Goal: Find specific page/section: Find specific page/section

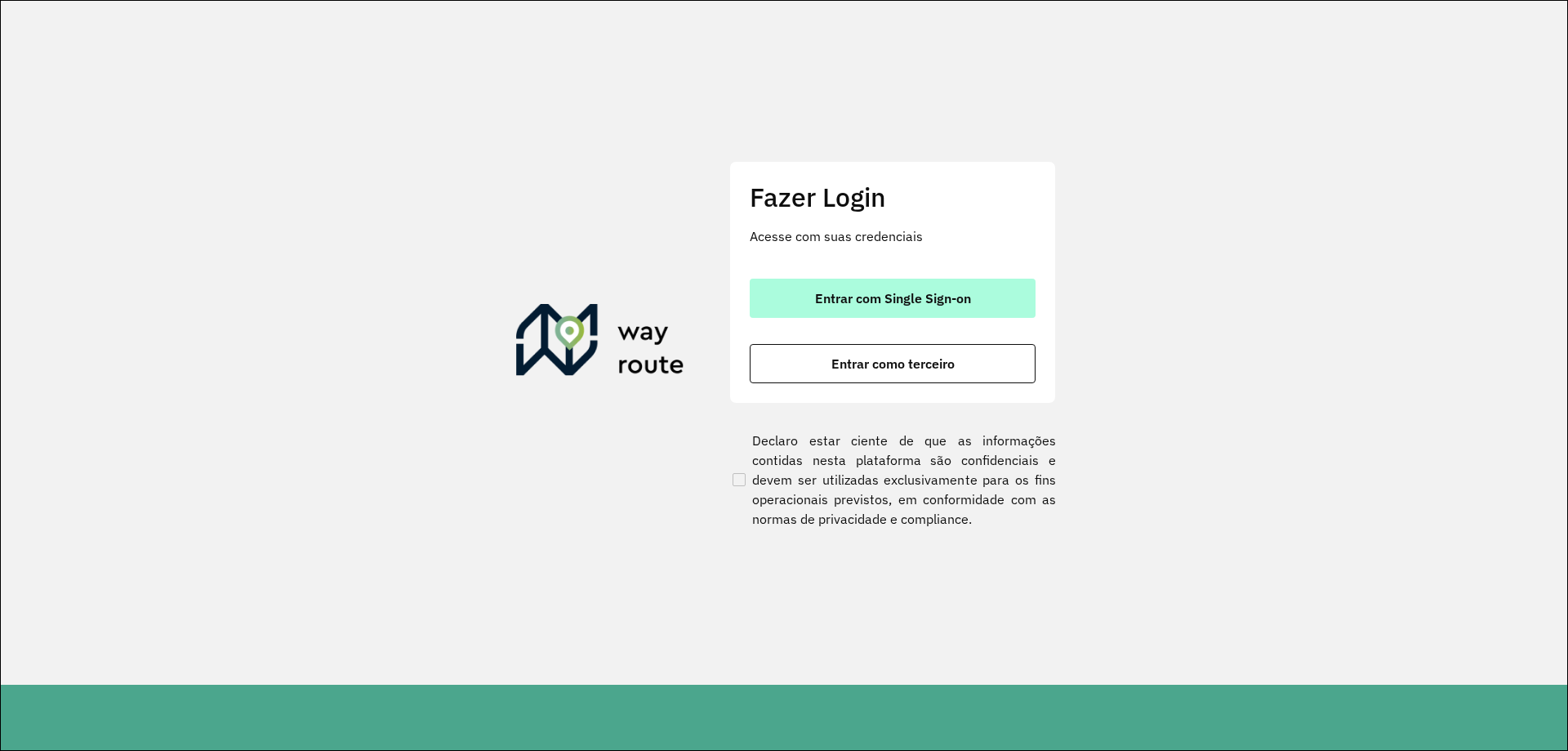
click at [885, 306] on button "Entrar com Single Sign-on" at bounding box center [892, 298] width 286 height 39
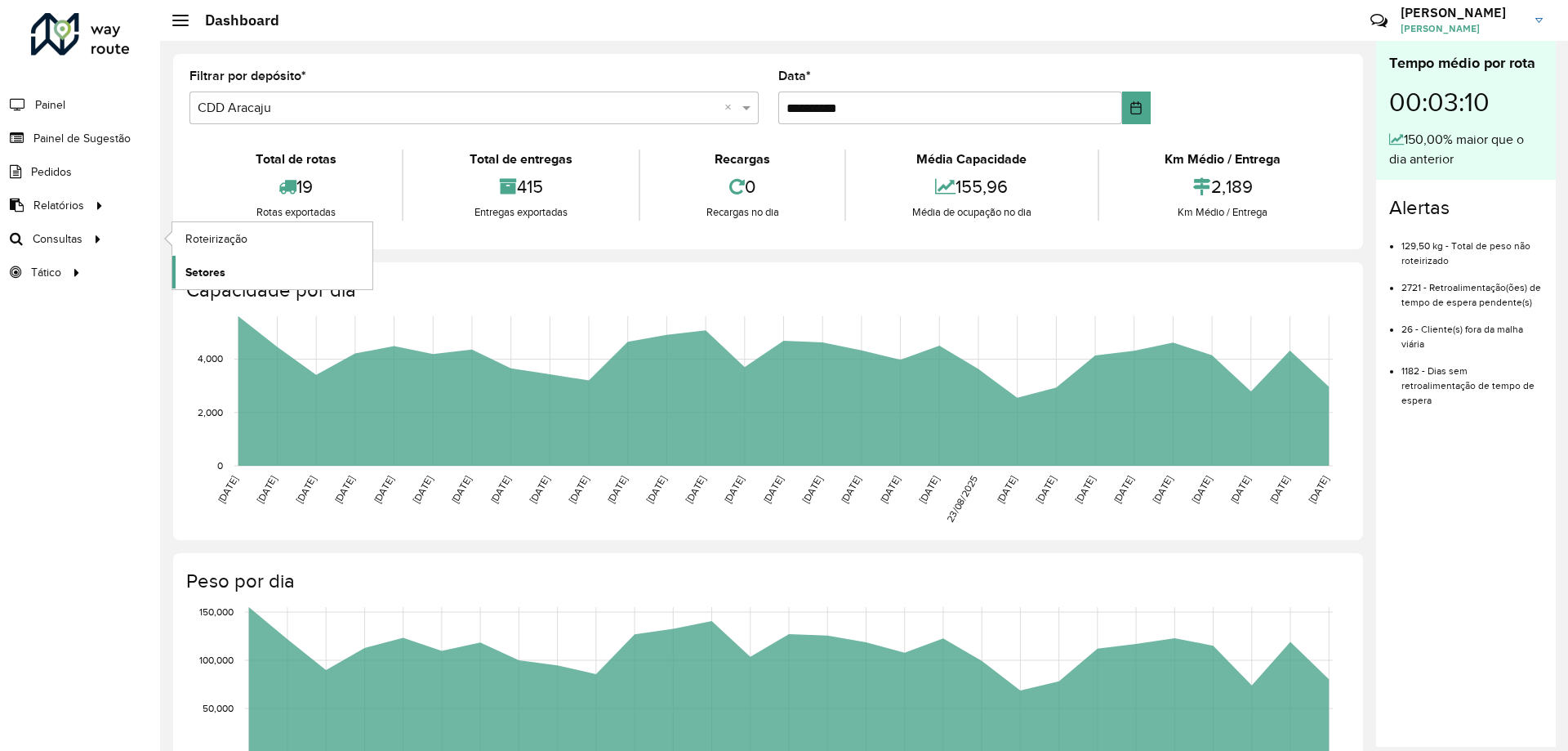
click at [198, 263] on span "Setores" at bounding box center [205, 272] width 40 height 17
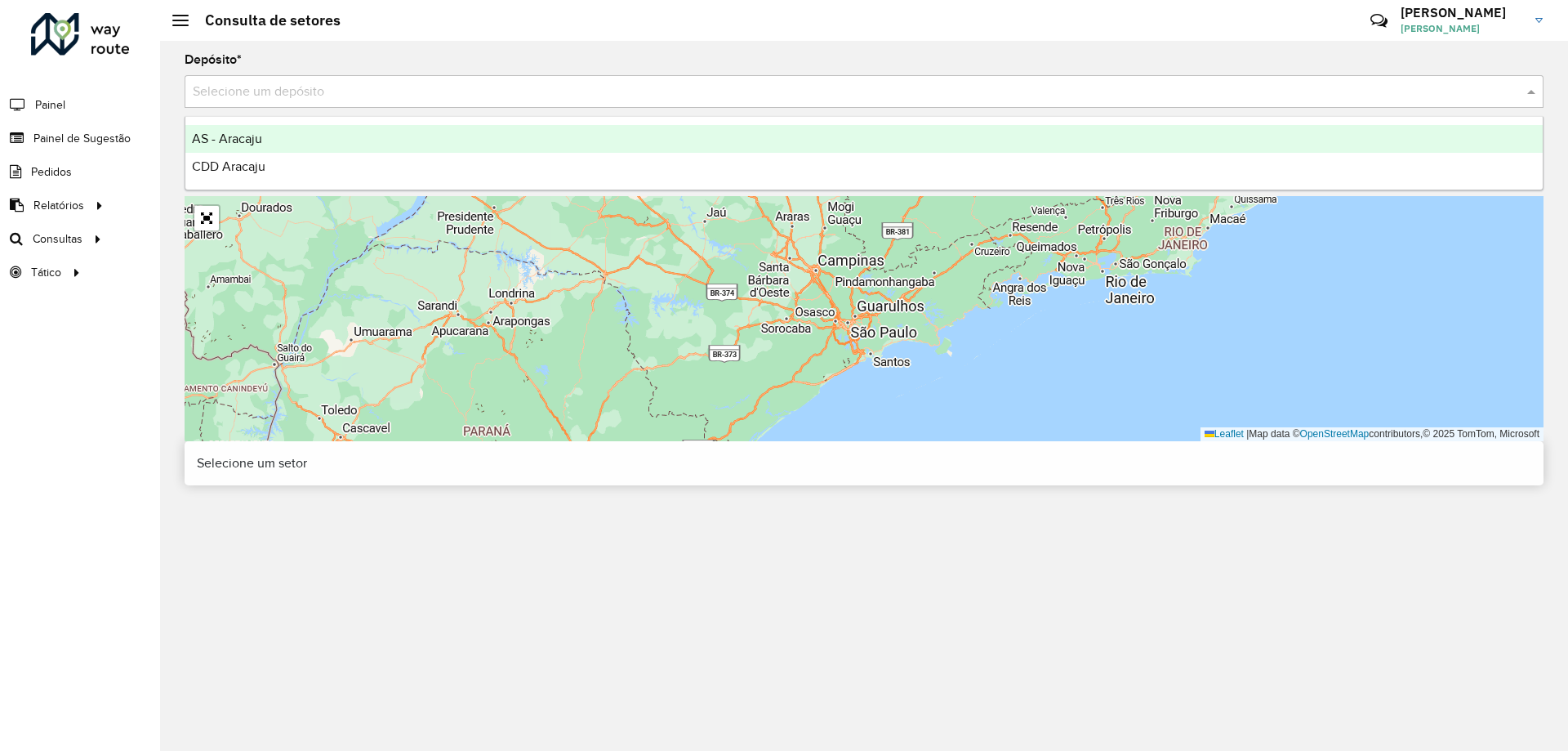
click at [257, 76] on div "Selecione um depósito" at bounding box center [864, 91] width 1359 height 32
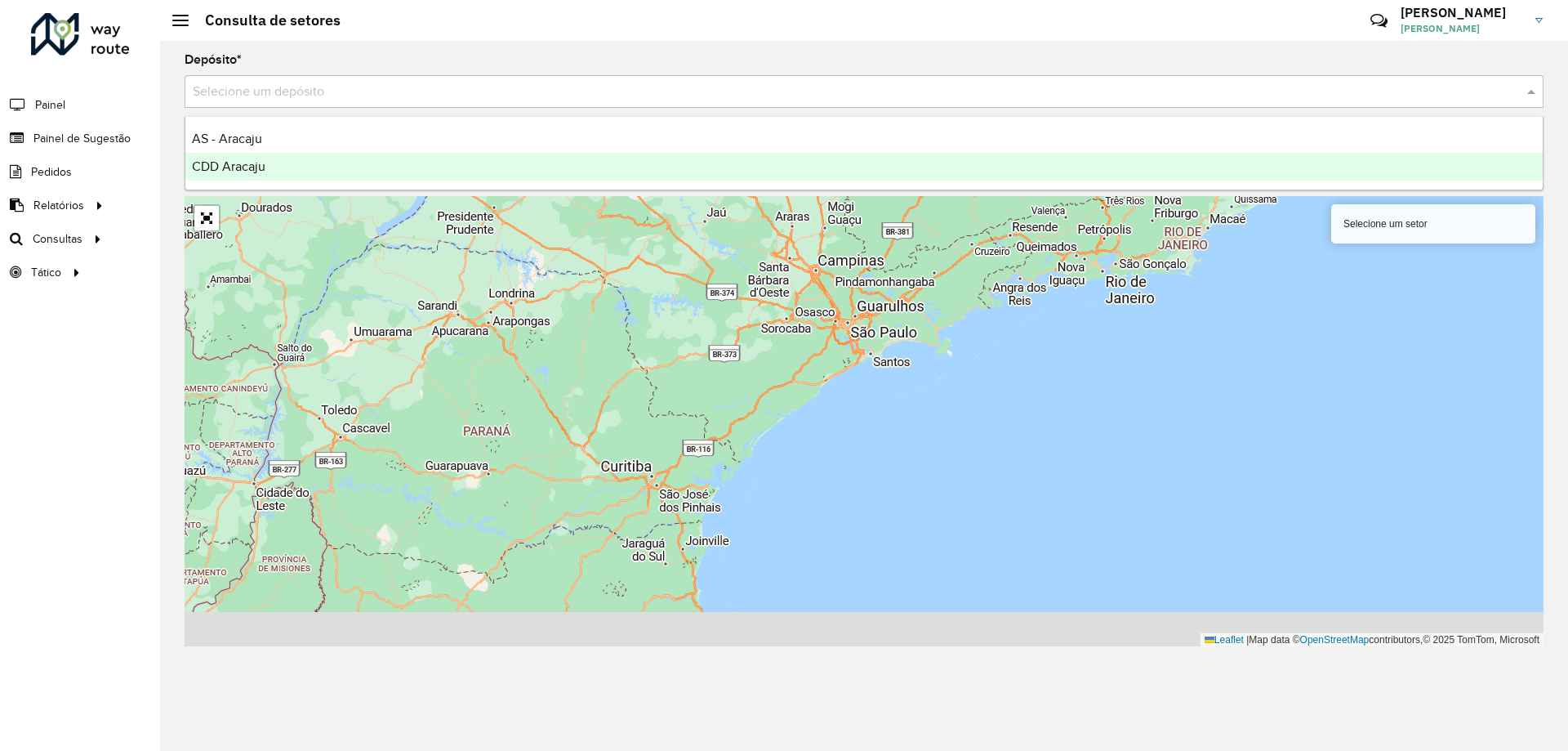
click at [237, 165] on span "CDD Aracaju" at bounding box center [228, 166] width 73 height 13
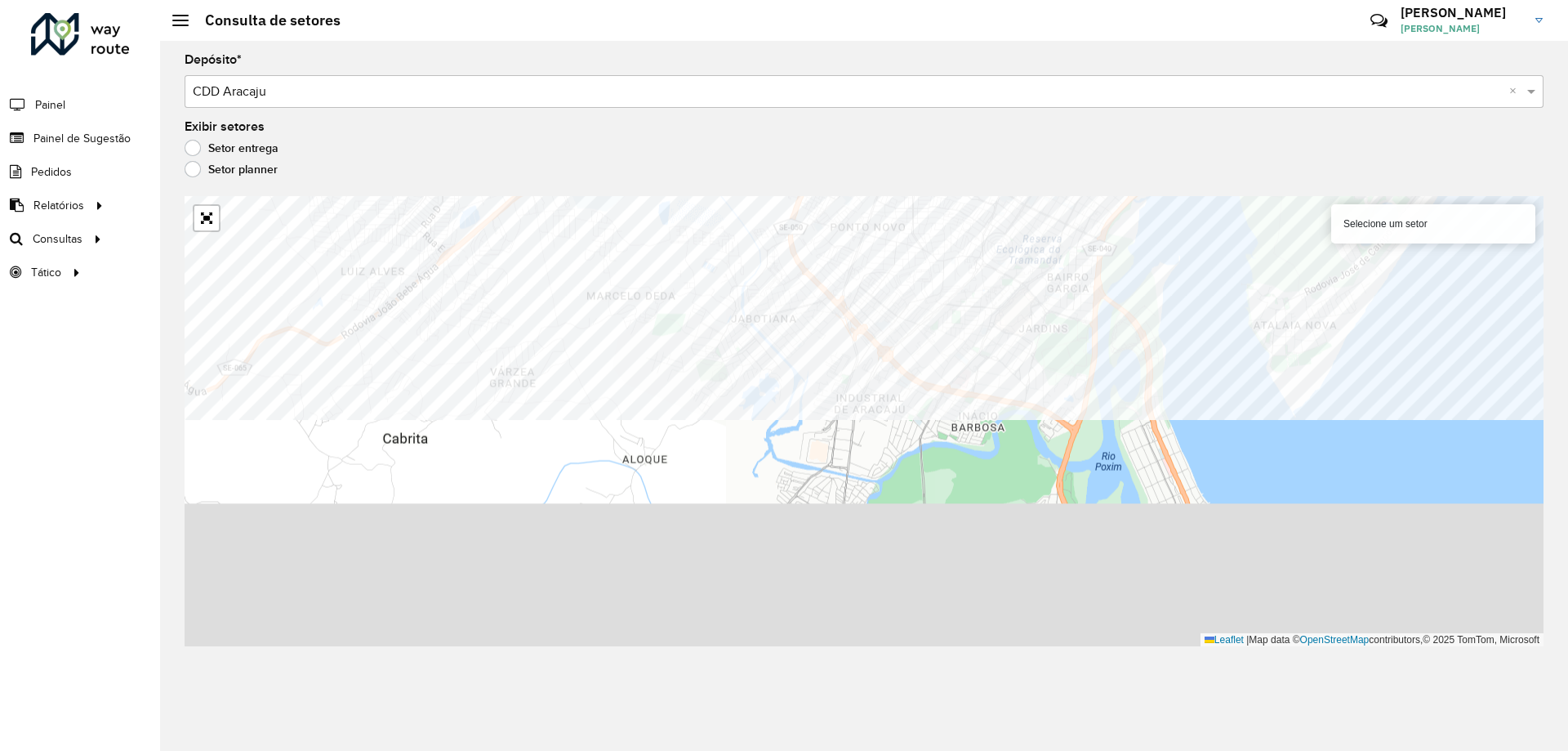
click at [1167, 116] on div "Depósito * Selecione um depósito × CDD Aracaju × Exibir setores Setor entrega S…" at bounding box center [864, 396] width 1408 height 710
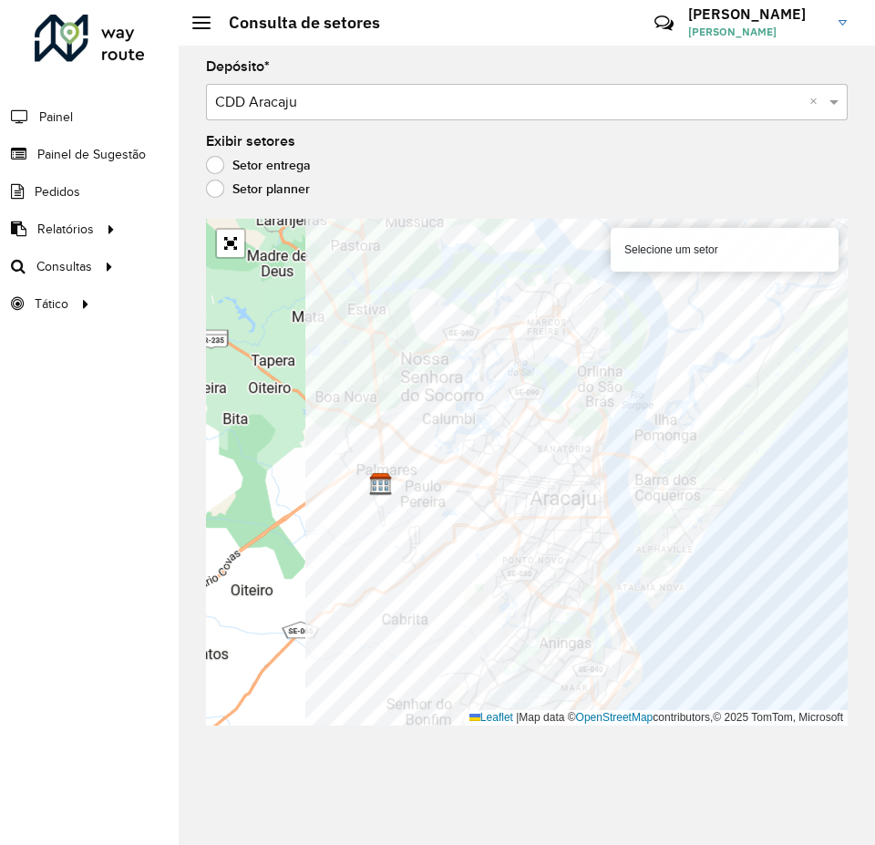
click at [532, 530] on div "Selecione um setor Leaflet | Map data © OpenStreetMap contributors,© 2025 TomTo…" at bounding box center [527, 472] width 642 height 507
